Goal: Information Seeking & Learning: Learn about a topic

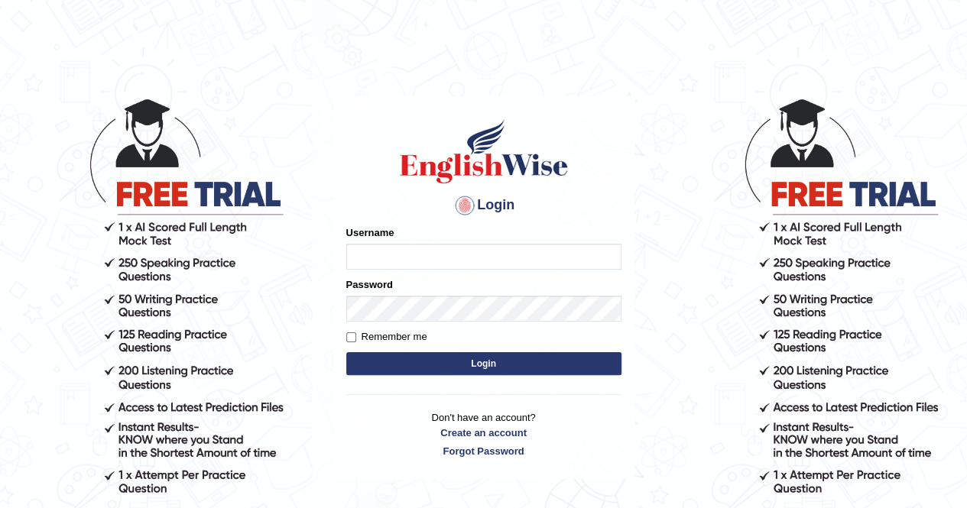
type input "Mandeep_21"
click at [544, 371] on button "Login" at bounding box center [483, 363] width 275 height 23
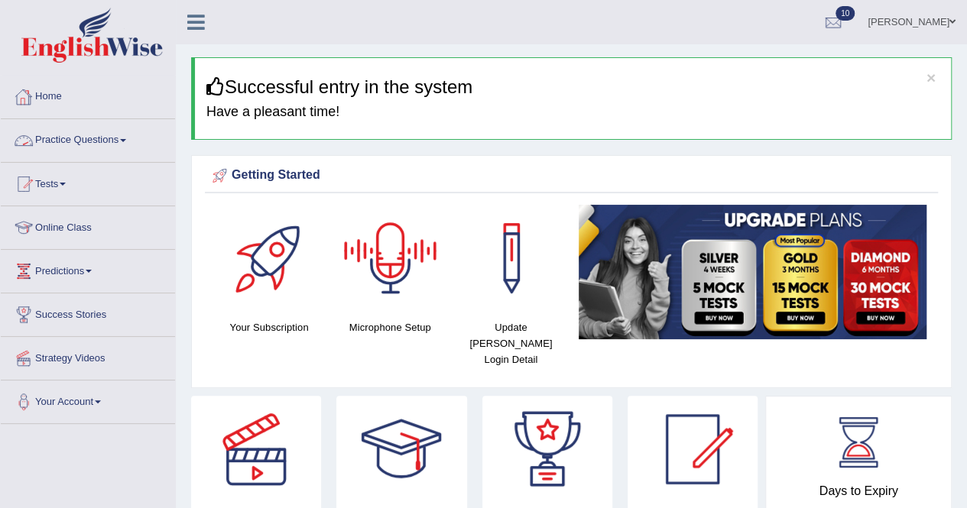
click at [70, 144] on link "Practice Questions" at bounding box center [88, 138] width 174 height 38
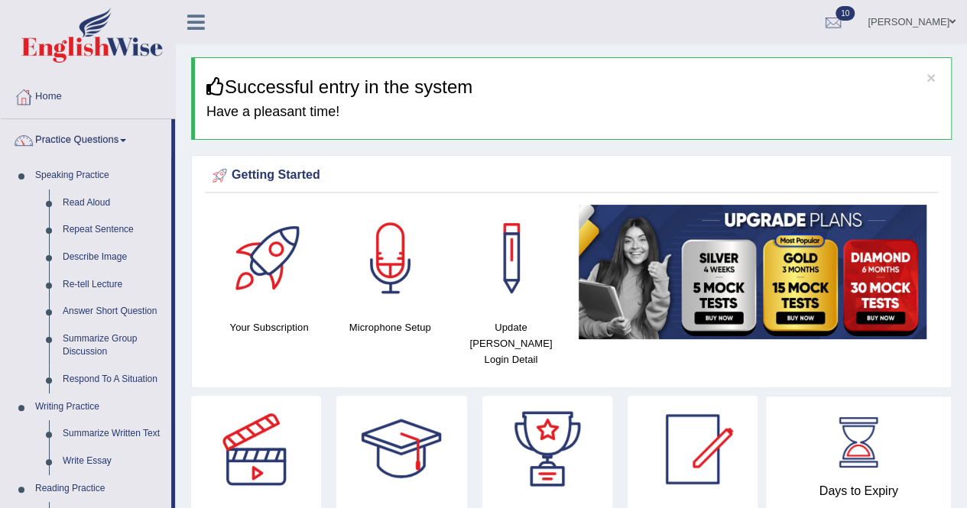
click at [70, 144] on link "Practice Questions" at bounding box center [86, 138] width 170 height 38
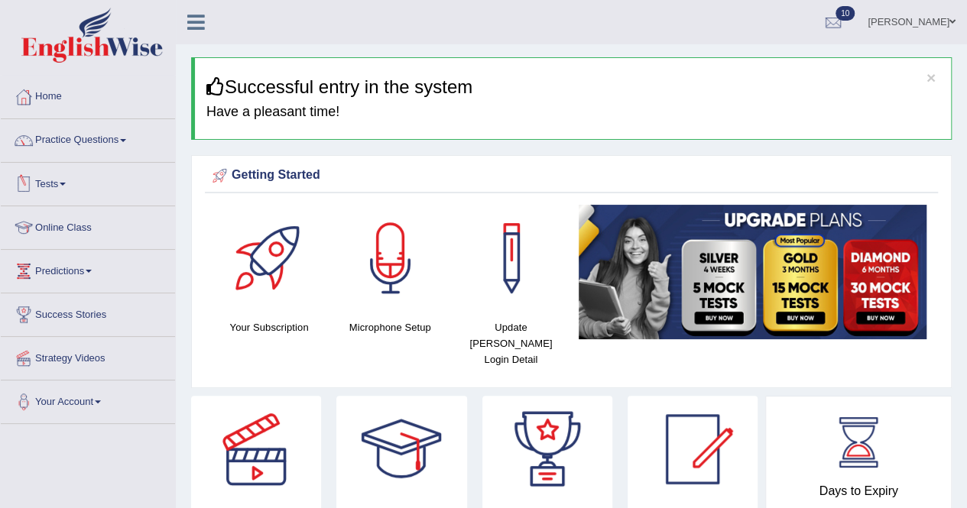
click at [64, 192] on link "Tests" at bounding box center [88, 182] width 174 height 38
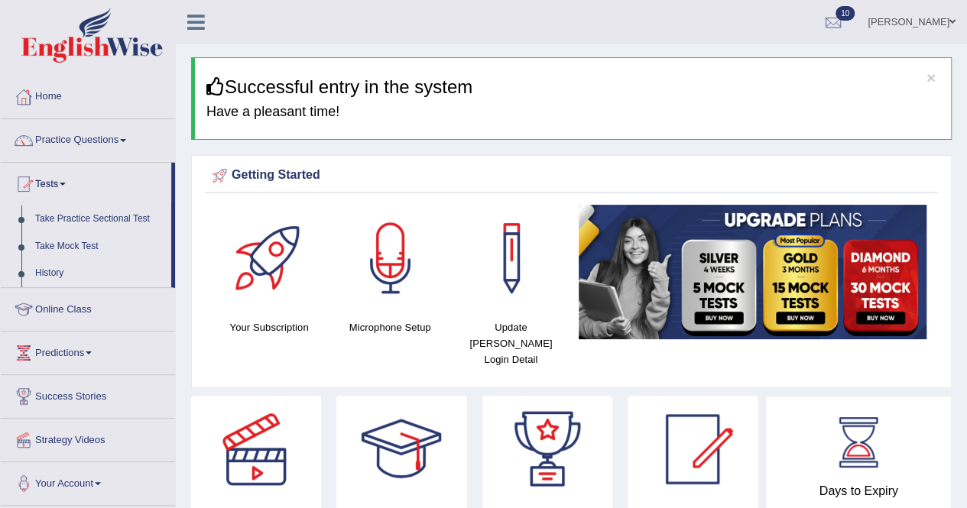
click at [64, 192] on link "Tests" at bounding box center [86, 182] width 170 height 38
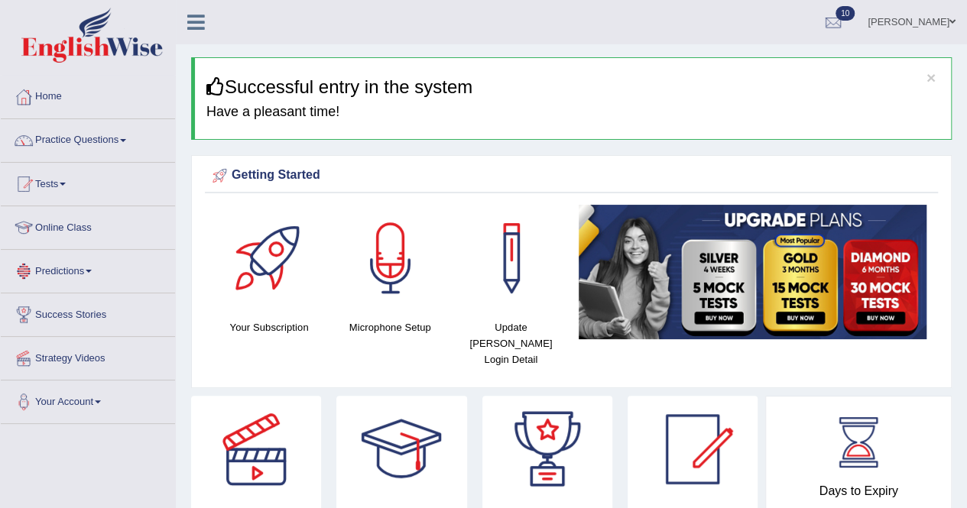
click at [60, 233] on link "Online Class" at bounding box center [88, 225] width 174 height 38
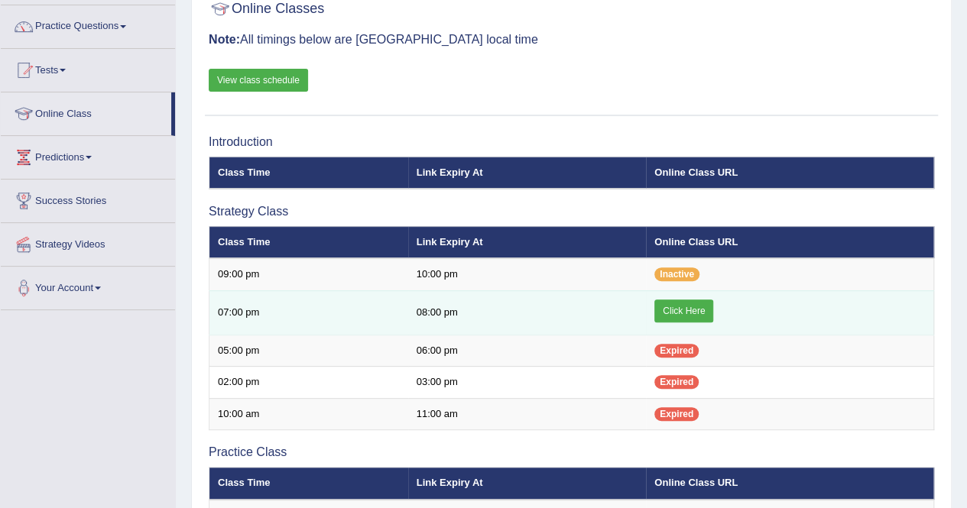
scroll to position [122, 0]
